Goal: Task Accomplishment & Management: Complete application form

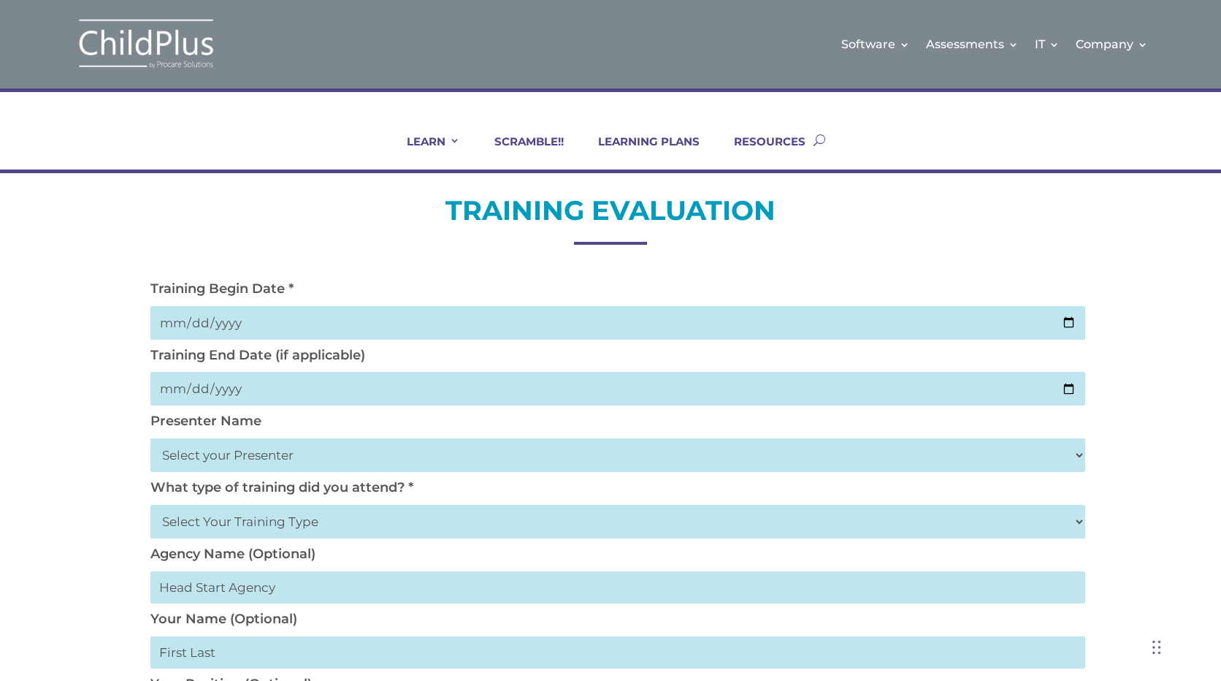
click at [901, 321] on input "date" at bounding box center [617, 323] width 935 height 34
type input "0025-10-14"
click at [297, 423] on div "Presenter Name Select your Presenter Aaron Dickerson Amy Corkery Cindy Coats Da…" at bounding box center [610, 446] width 935 height 66
click at [299, 422] on div "Presenter Name Select your Presenter Aaron Dickerson Amy Corkery Cindy Coats Da…" at bounding box center [610, 446] width 935 height 66
click at [274, 389] on input "date" at bounding box center [617, 389] width 935 height 34
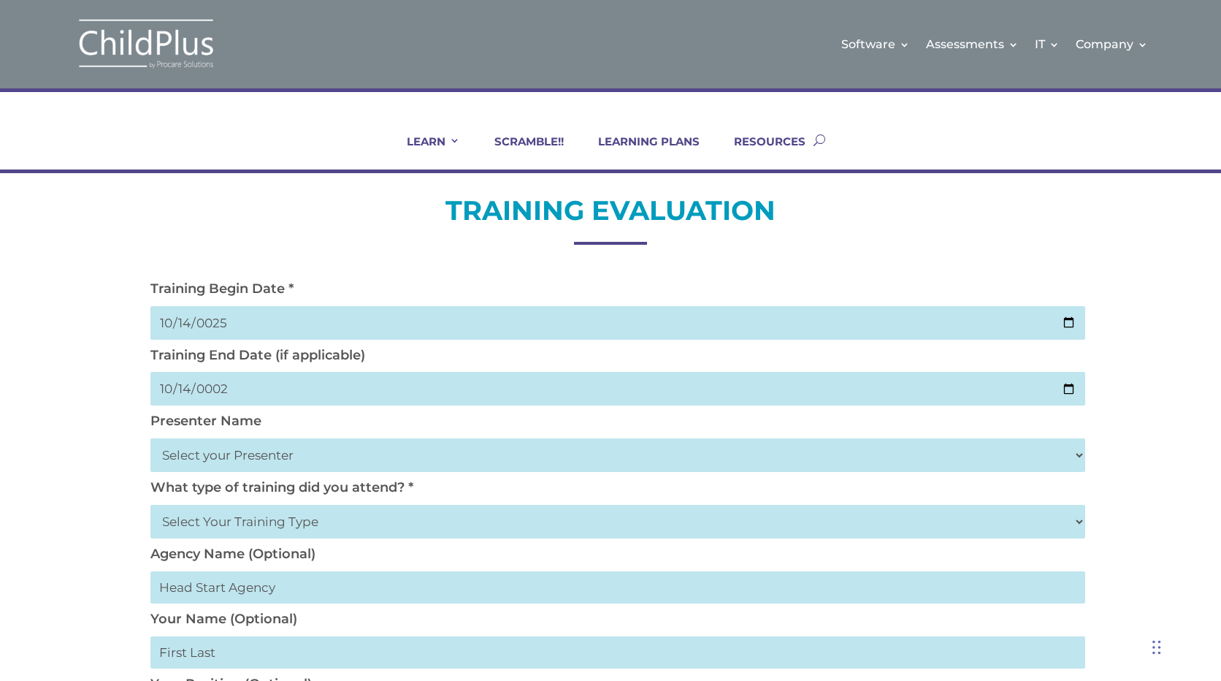
type input "0025-10-14"
click at [303, 419] on div "Presenter Name Select your Presenter Aaron Dickerson Amy Corkery Cindy Coats Da…" at bounding box center [610, 446] width 935 height 66
click at [268, 422] on div "Presenter Name Select your Presenter Aaron Dickerson Amy Corkery Cindy Coats Da…" at bounding box center [610, 446] width 935 height 66
click at [1078, 454] on select "Select your Presenter Aaron Dickerson Amy Corkery Cindy Coats Danielle Hensley …" at bounding box center [617, 455] width 935 height 34
select select "Haase, Trish"
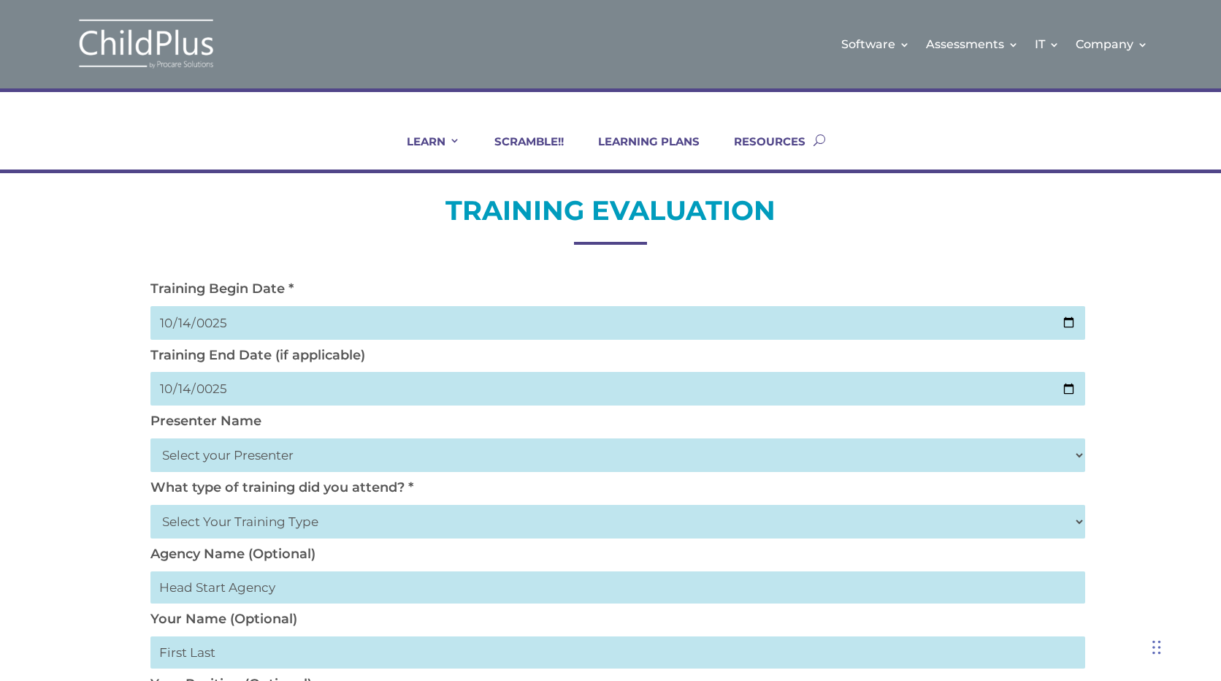
click at [150, 438] on select "Select your Presenter Aaron Dickerson Amy Corkery Cindy Coats Danielle Hensley …" at bounding box center [617, 455] width 935 height 34
click at [411, 483] on label "What type of training did you attend? *" at bounding box center [281, 487] width 263 height 16
click at [1082, 520] on select "Select Your Training Type On-site (at your agency) Virtual Visit Live Group Web…" at bounding box center [617, 522] width 935 height 34
select select "Virtual Visit"
click at [150, 505] on select "Select Your Training Type On-site (at your agency) Virtual Visit Live Group Web…" at bounding box center [617, 522] width 935 height 34
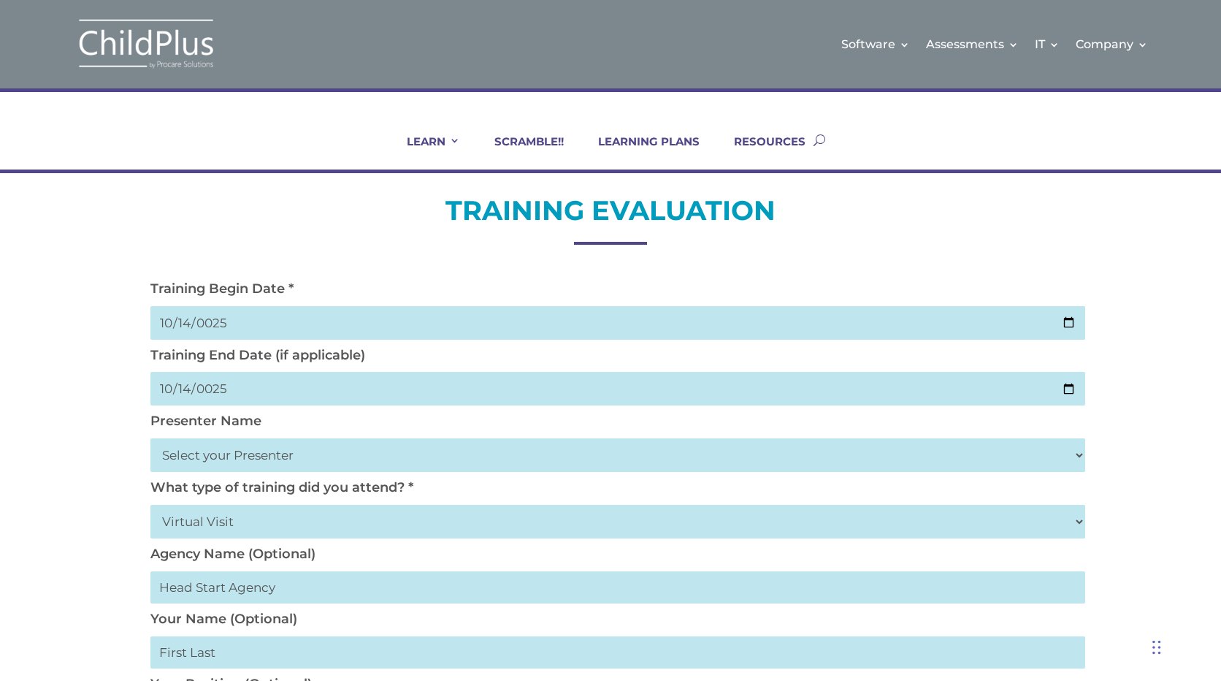
click at [285, 588] on input "text" at bounding box center [617, 587] width 935 height 32
type input "Long Island Head Start"
click at [310, 652] on input "text" at bounding box center [617, 652] width 935 height 32
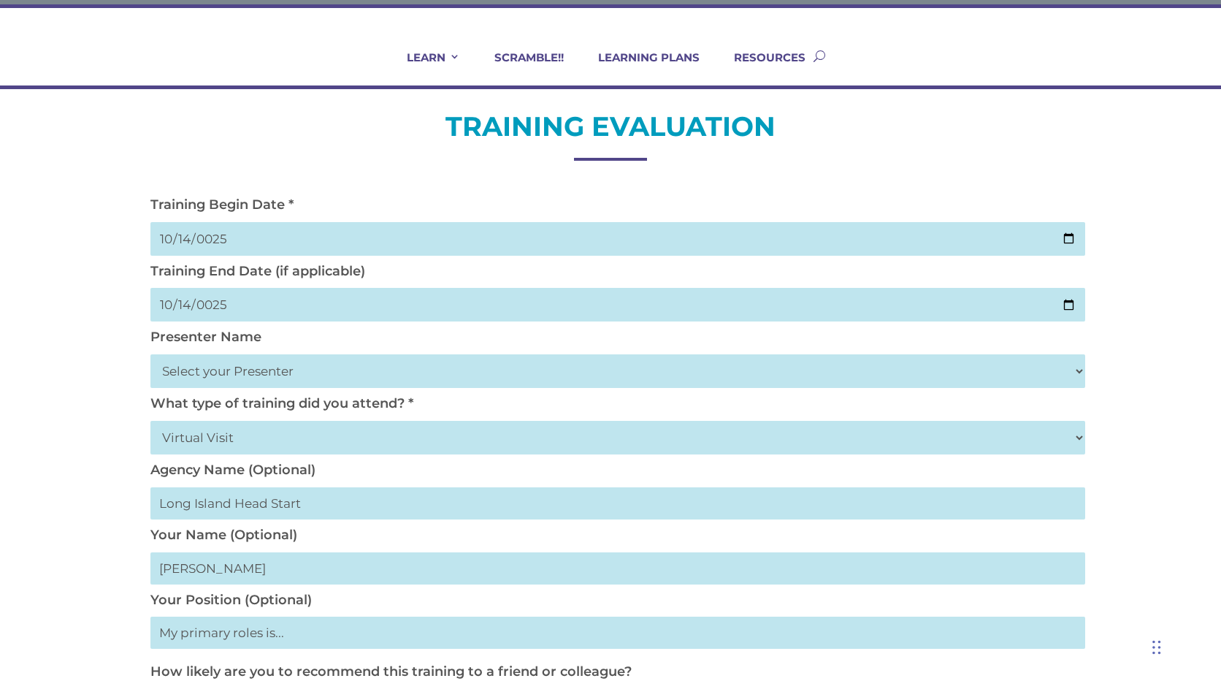
scroll to position [175, 0]
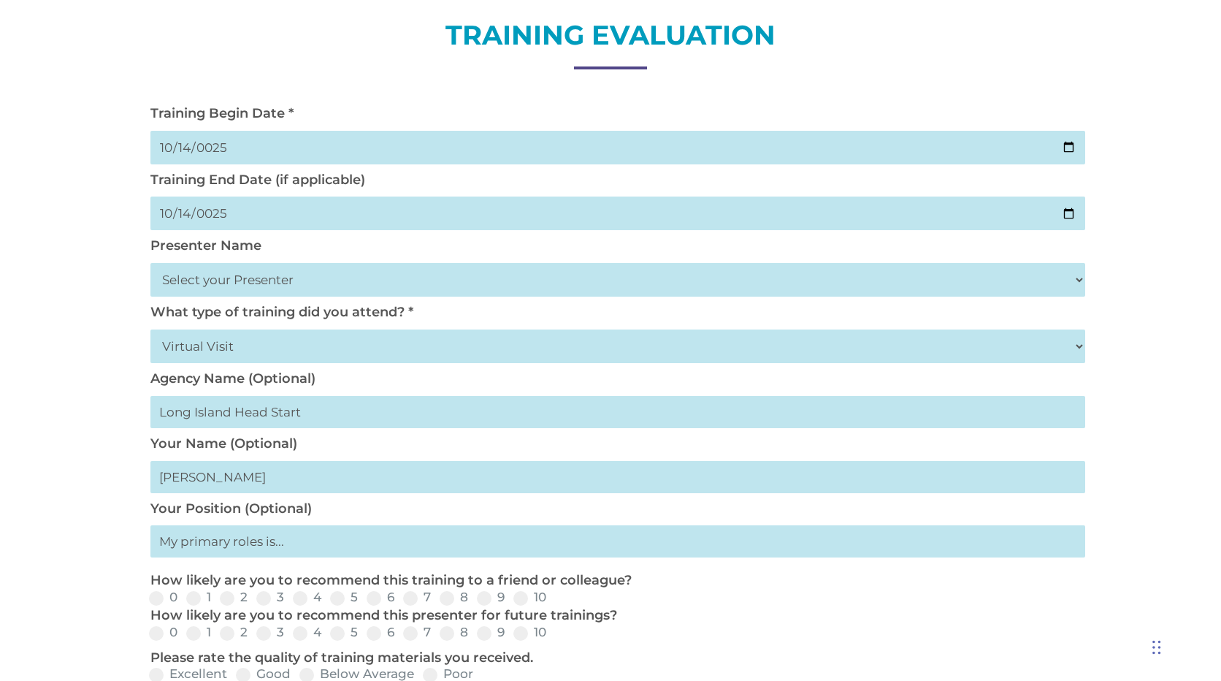
type input "Angela Nordstrom"
click at [222, 546] on input "text" at bounding box center [617, 541] width 935 height 32
type input "Program Services Development Supervisor"
click at [523, 595] on span at bounding box center [521, 598] width 15 height 15
click at [554, 598] on input "10" at bounding box center [558, 602] width 9 height 9
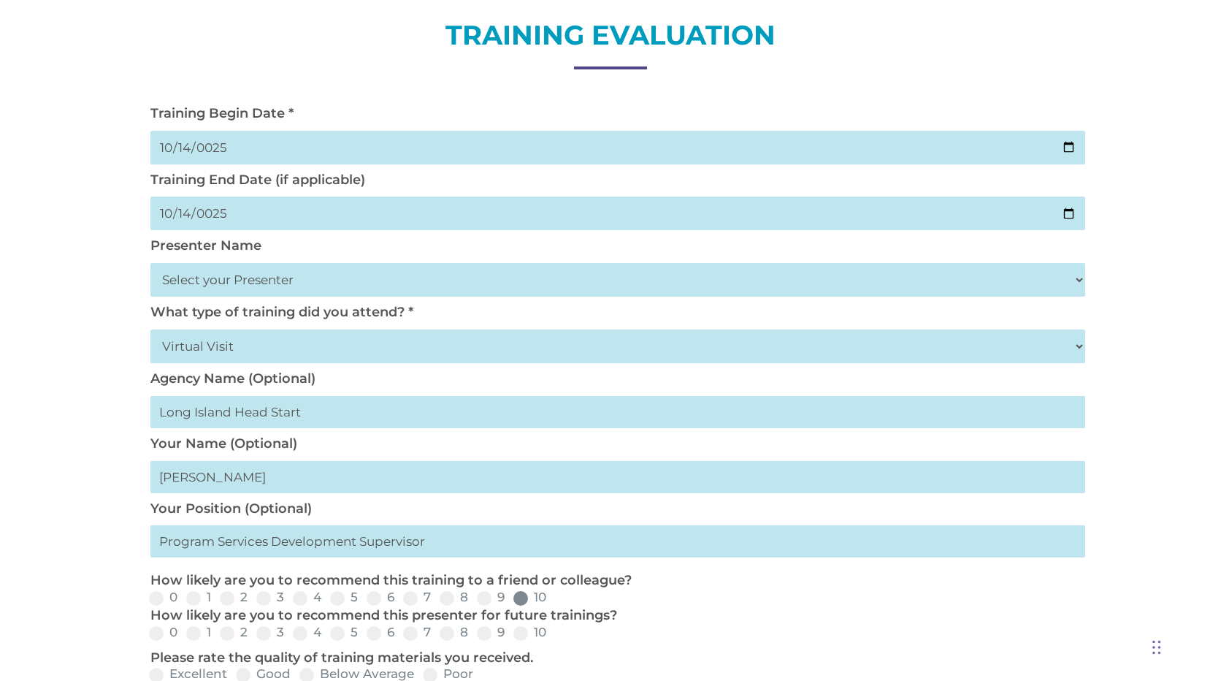
radio input "true"
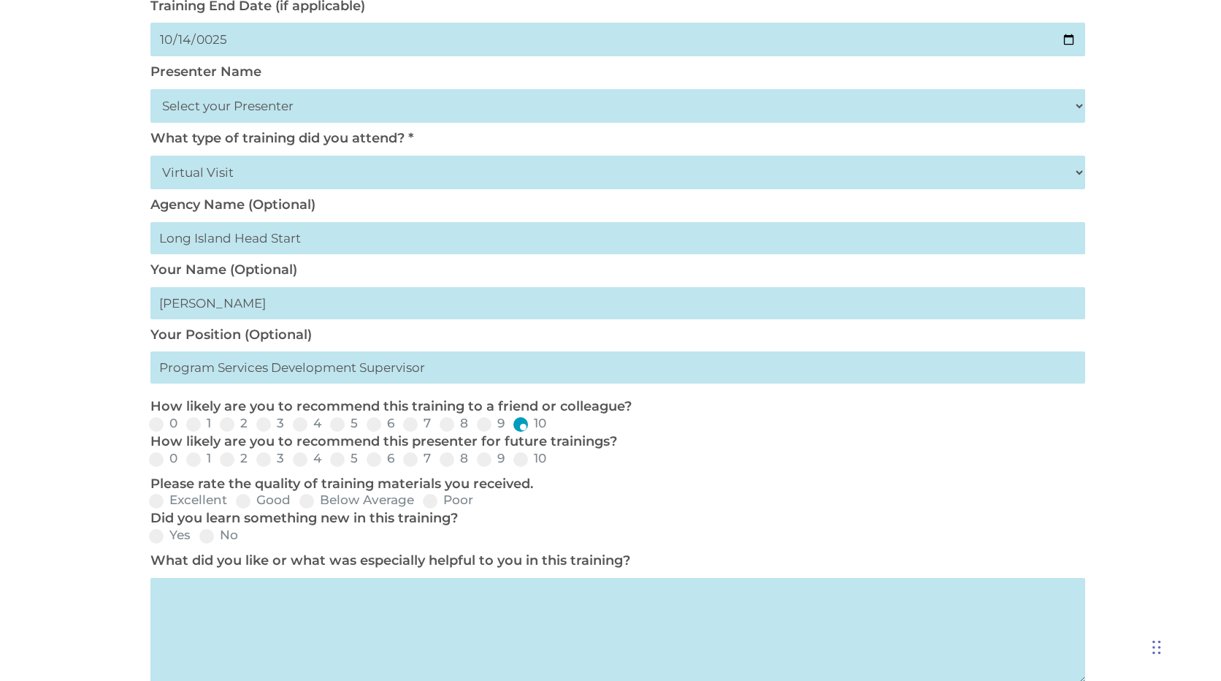
scroll to position [351, 0]
click at [528, 462] on label "10" at bounding box center [530, 457] width 33 height 12
click at [554, 462] on input "10" at bounding box center [558, 462] width 9 height 9
radio input "true"
click at [169, 539] on label "Yes" at bounding box center [170, 533] width 42 height 12
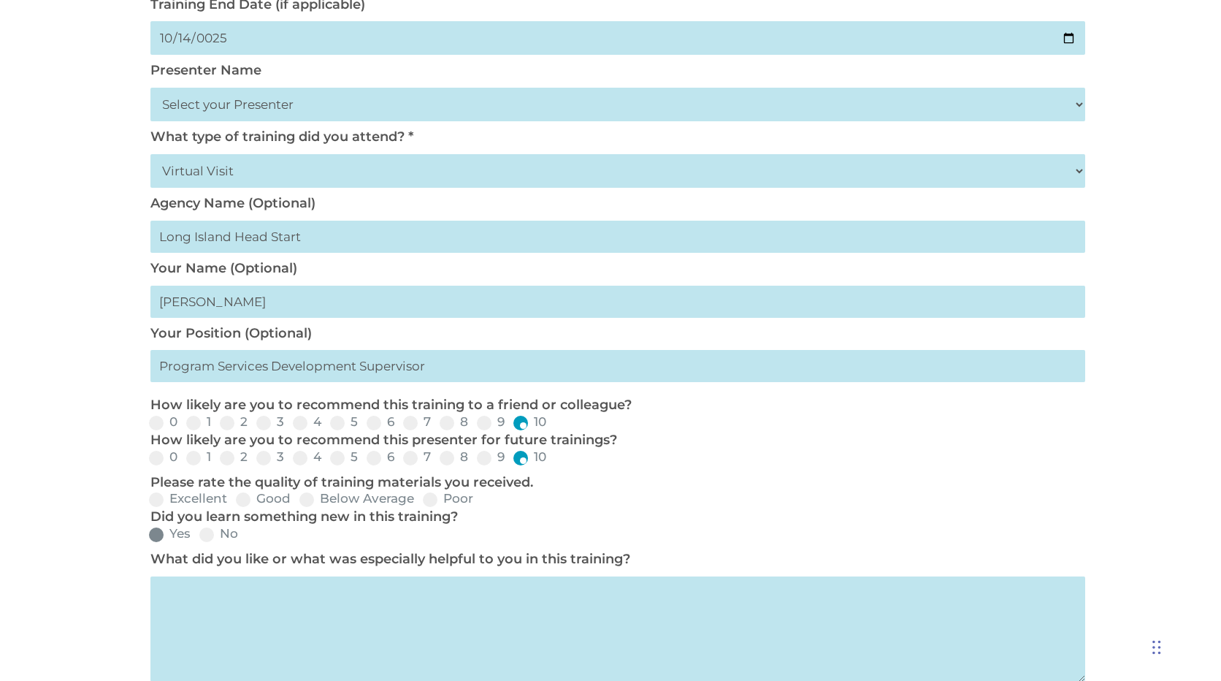
click at [198, 539] on input "Yes" at bounding box center [202, 539] width 9 height 9
radio input "true"
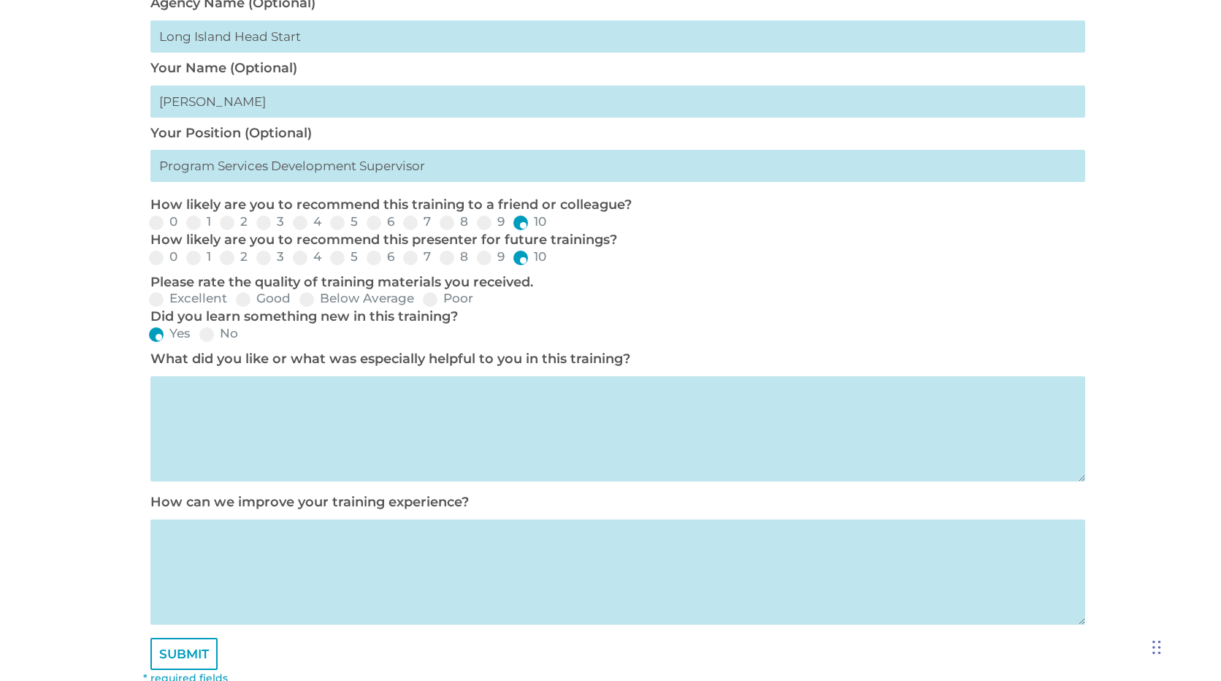
scroll to position [584, 0]
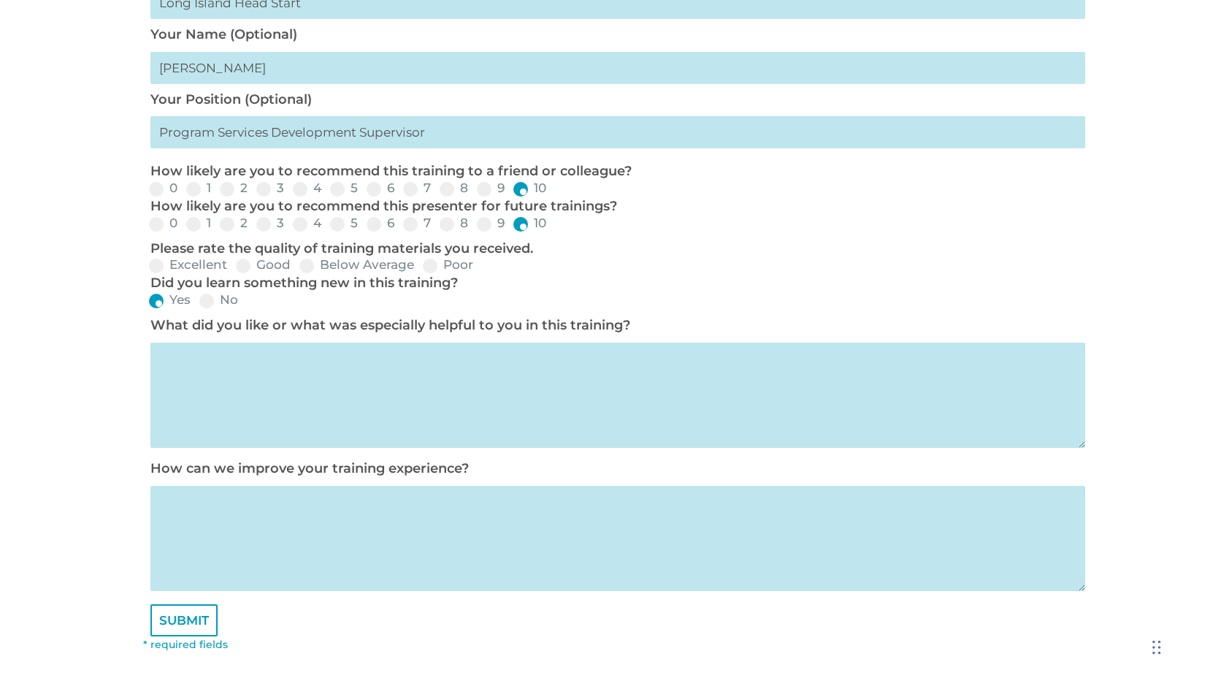
click at [254, 365] on textarea at bounding box center [617, 395] width 935 height 105
type textarea "Reviewing Requirements and Events to ensure acccurate report infromation"
click at [238, 506] on textarea at bounding box center [617, 538] width 935 height 105
type textarea "S"
drag, startPoint x: 269, startPoint y: 508, endPoint x: 450, endPoint y: 528, distance: 182.2
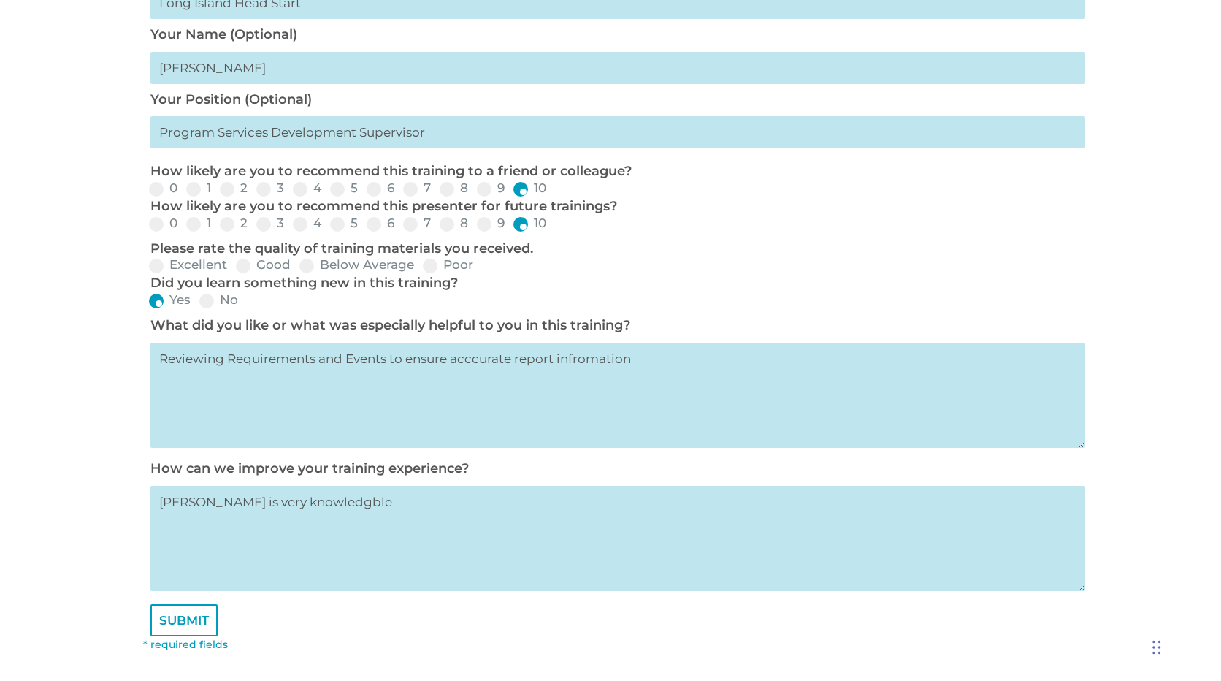
click at [450, 528] on textarea "Trish is very knowledgble" at bounding box center [617, 538] width 935 height 105
click at [426, 507] on textarea "Trish is very knowledge" at bounding box center [617, 538] width 935 height 105
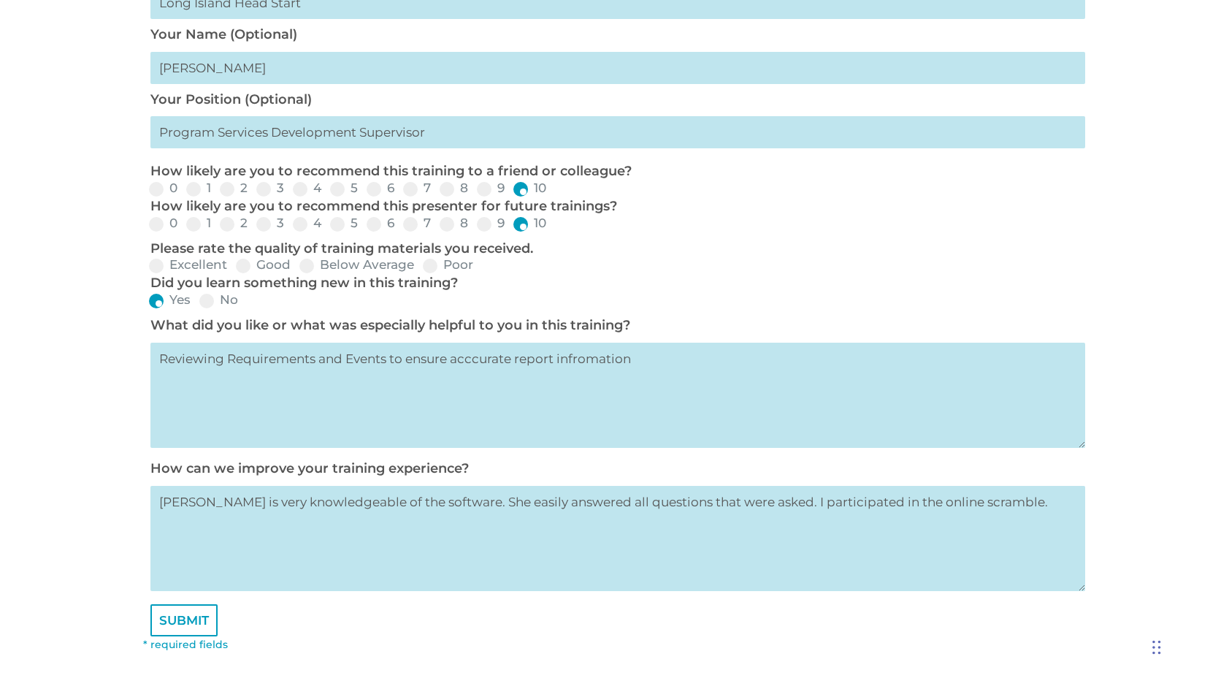
click at [755, 505] on textarea "Trish is very knowledgeable of the software. She easily answered all questions …" at bounding box center [617, 538] width 935 height 105
click at [971, 502] on textarea "Trish is very knowledgeable of the software. She easily answered all questions …" at bounding box center [617, 538] width 935 height 105
type textarea "Trish is very knowledgeable of the software. She easily answered all questions …"
click at [227, 357] on textarea "Reviewing Requirements and Events to ensure accurate report information" at bounding box center [617, 395] width 935 height 105
click at [776, 361] on textarea "Reviewing Health and Education Requirements and Events to ensure accurate repor…" at bounding box center [617, 395] width 935 height 105
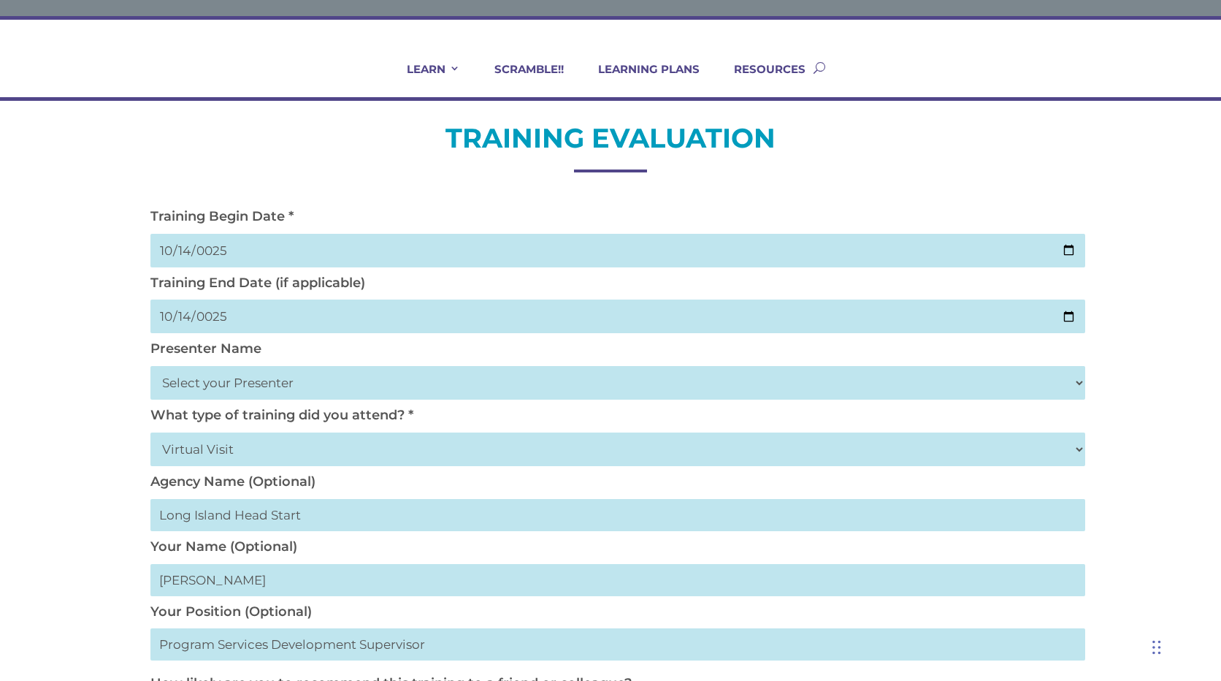
scroll to position [58, 0]
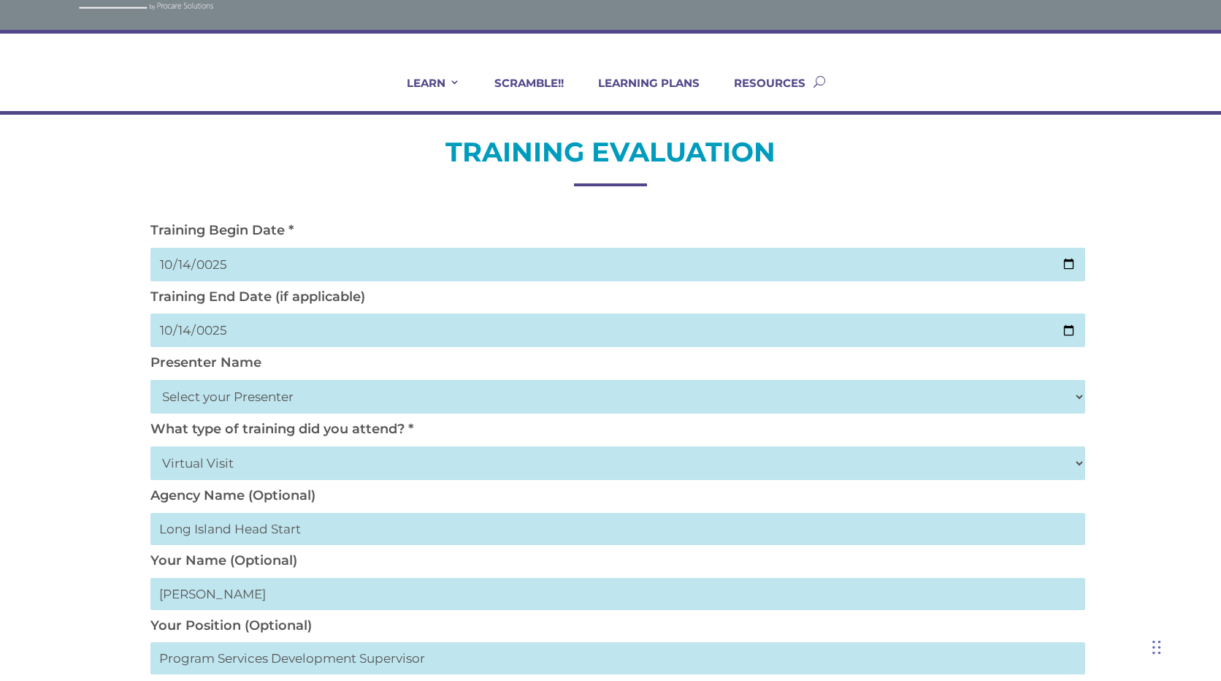
type textarea "Reviewing Health and Education Requirements and Events to ensure accurate repor…"
click at [236, 262] on input "0025-10-14" at bounding box center [617, 265] width 935 height 34
click at [239, 259] on input "0025-10-14" at bounding box center [617, 265] width 935 height 34
click at [195, 264] on input "0025-10-14" at bounding box center [617, 265] width 935 height 34
click at [210, 265] on input "0025-10-14" at bounding box center [617, 265] width 935 height 34
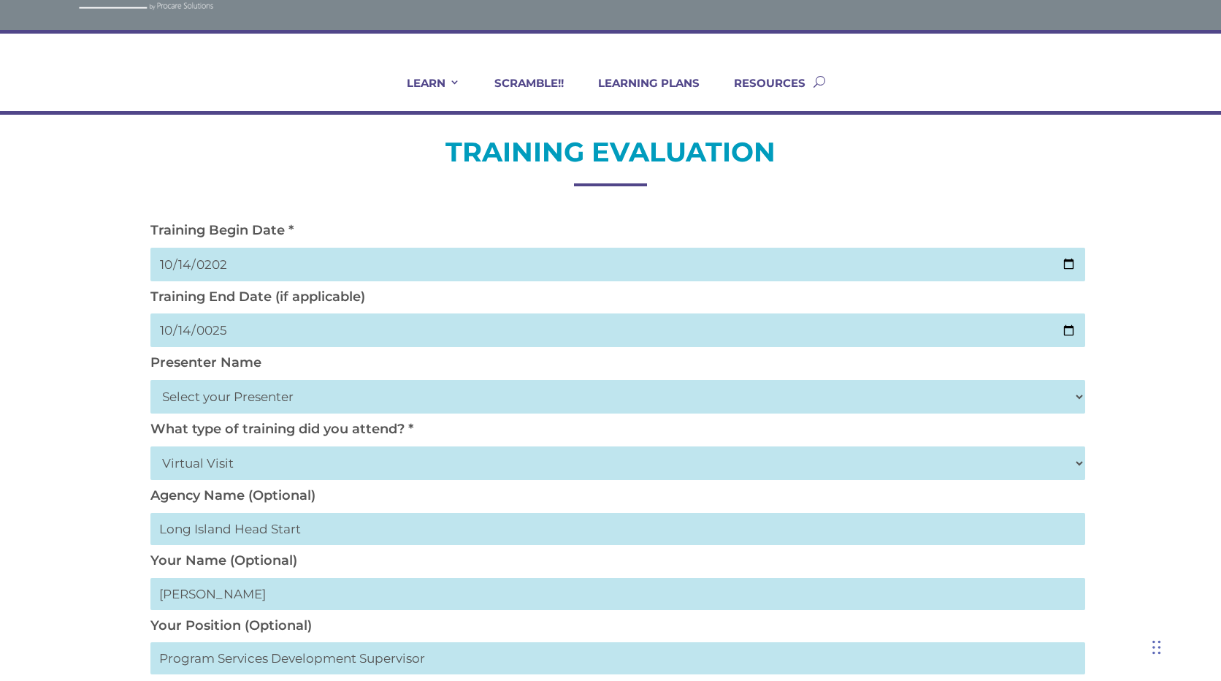
type input "2025-10-14"
click at [212, 329] on input "0025-10-14" at bounding box center [617, 330] width 935 height 34
type input "2025-10-14"
click at [354, 396] on select "Select your Presenter Aaron Dickerson Amy Corkery Cindy Coats Danielle Hensley …" at bounding box center [617, 397] width 935 height 34
click at [1129, 485] on div "TRAINING EVALUATION Training Begin Date * 2025-10-14 Training End Date (if appl…" at bounding box center [610, 671] width 1221 height 1112
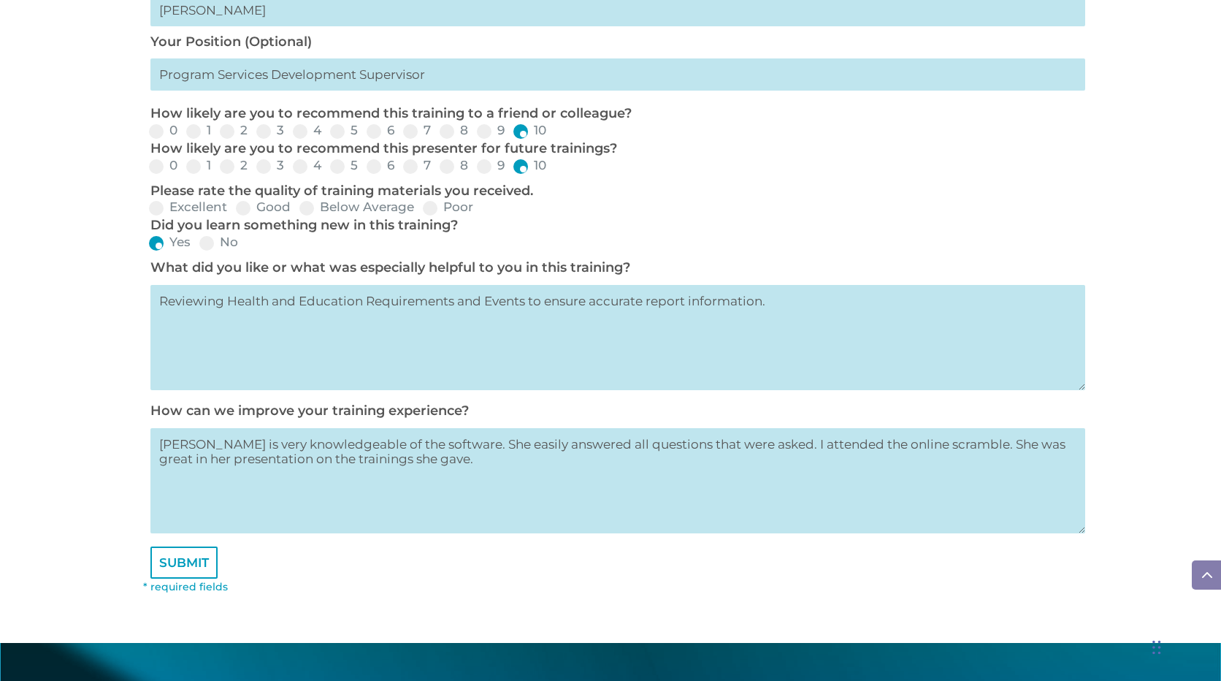
scroll to position [643, 0]
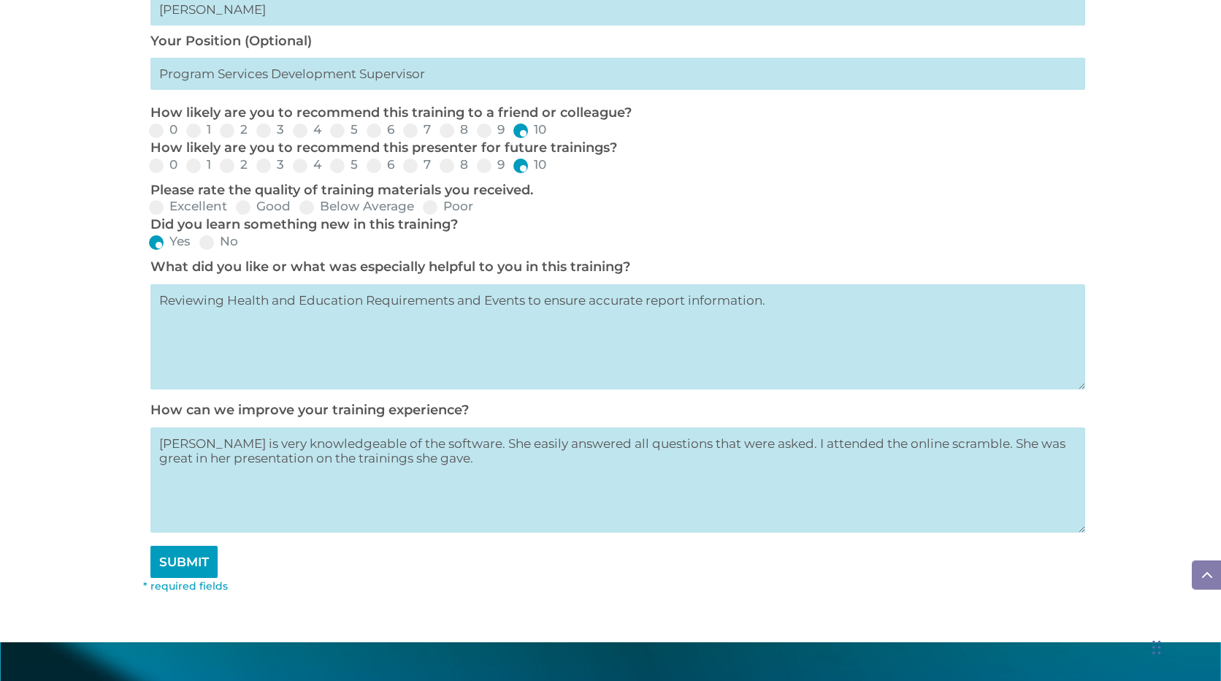
click at [178, 561] on input "SUBMIT" at bounding box center [183, 562] width 67 height 32
